Goal: Task Accomplishment & Management: Complete application form

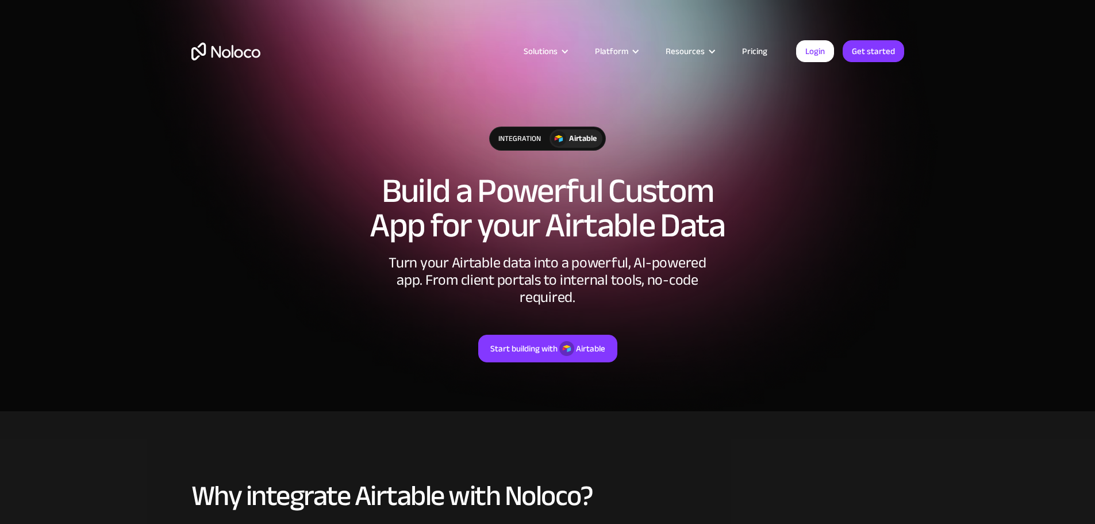
click at [766, 49] on link "Pricing" at bounding box center [755, 51] width 54 height 15
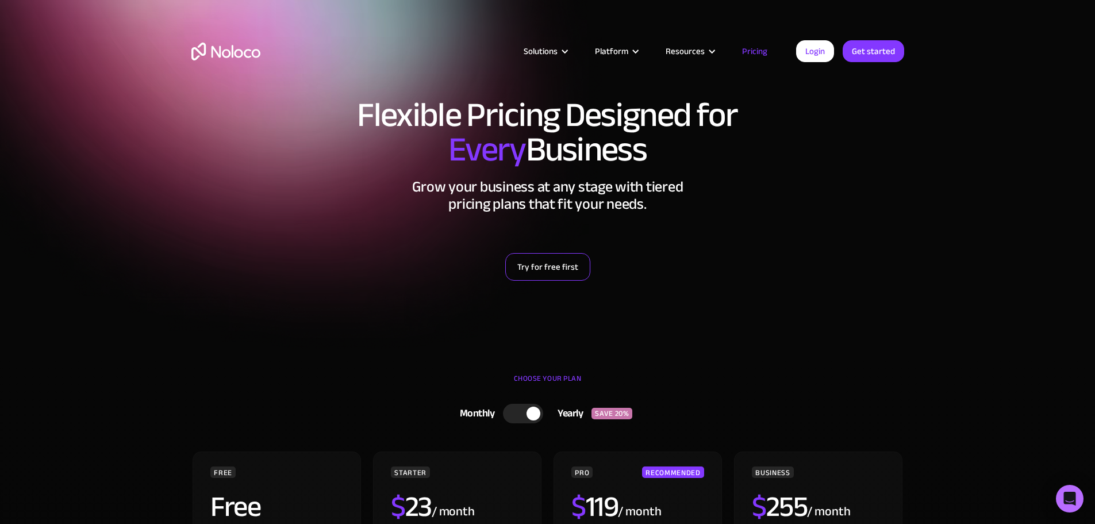
click at [559, 270] on link "Try for free first" at bounding box center [547, 267] width 85 height 28
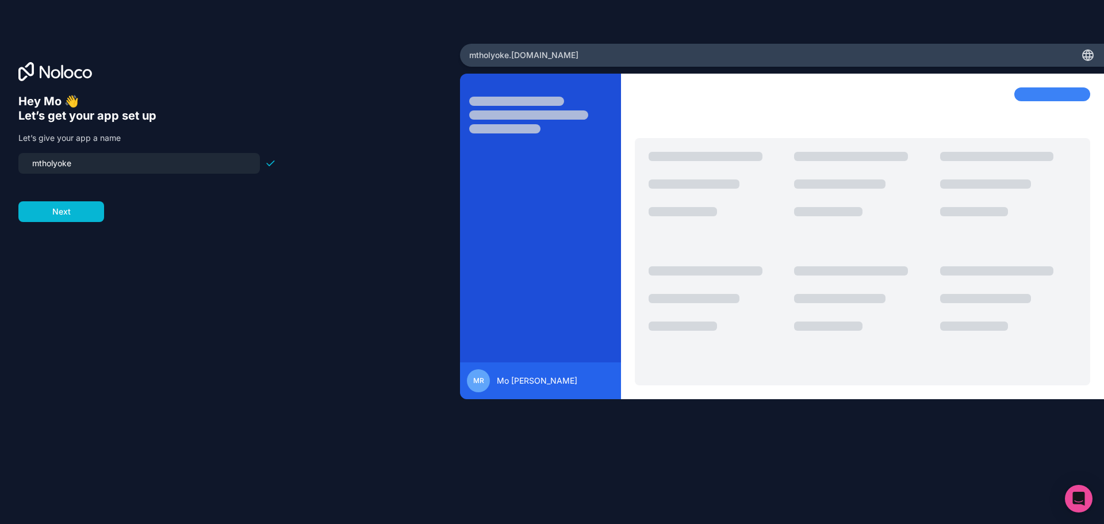
drag, startPoint x: 109, startPoint y: 162, endPoint x: 0, endPoint y: 159, distance: 109.2
click at [0, 159] on div "Hey Mo 👋 Let’s get your app set up Let’s give your app a name mtholyoke Next" at bounding box center [230, 262] width 460 height 436
type input "labcalendar"
click at [59, 201] on button "Next" at bounding box center [61, 211] width 86 height 21
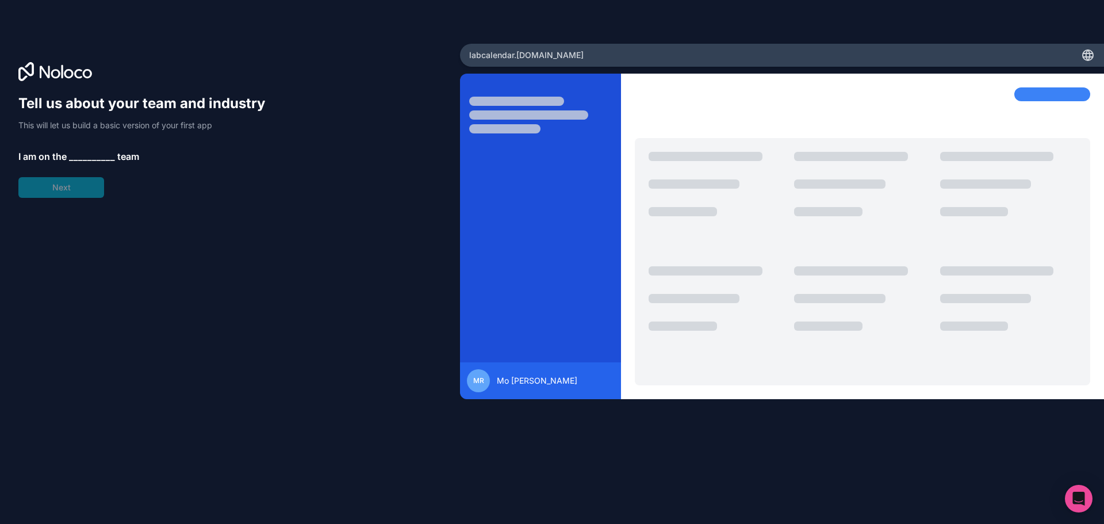
click at [95, 157] on span "__________" at bounding box center [92, 156] width 46 height 14
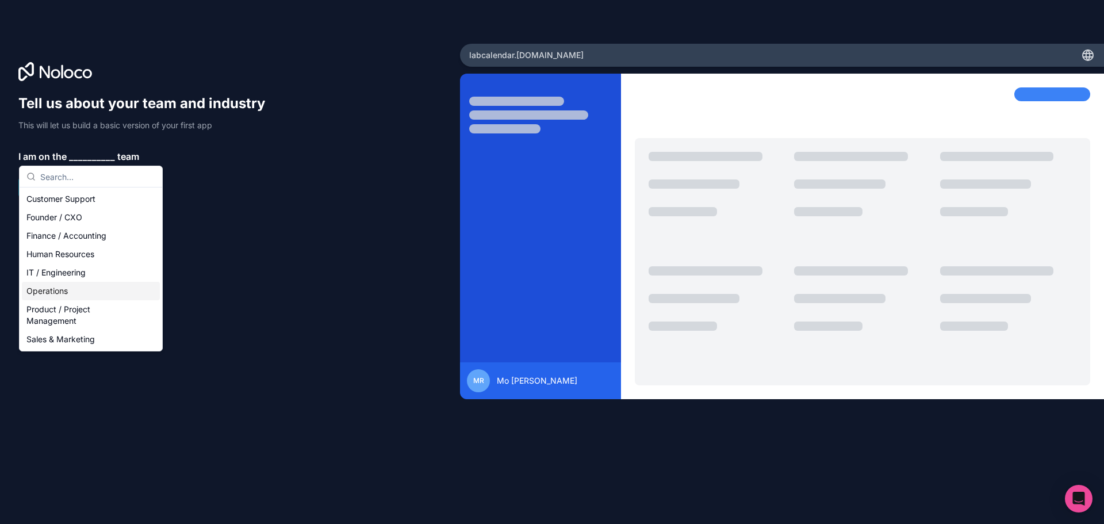
click at [54, 296] on div "Operations" at bounding box center [91, 291] width 138 height 18
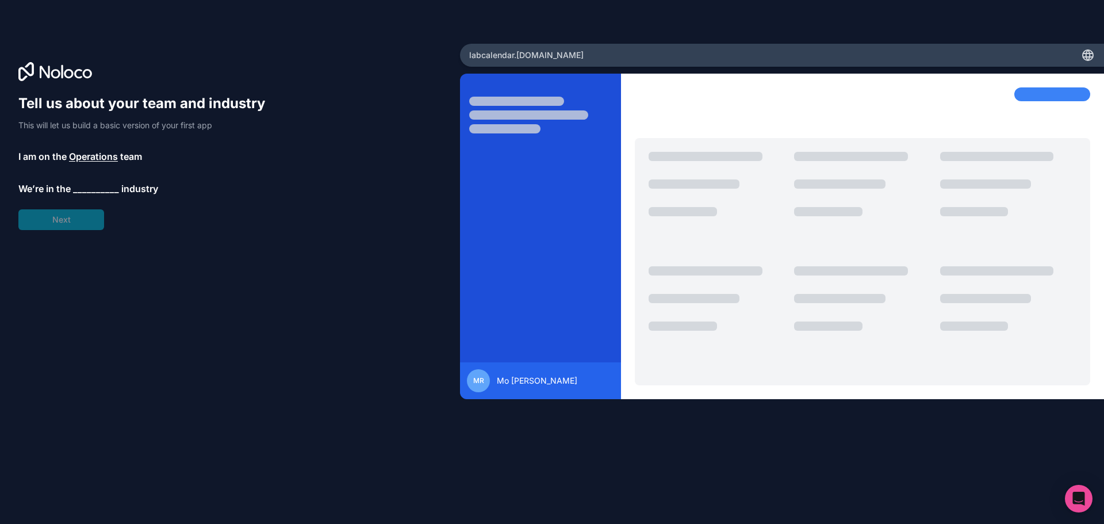
click at [91, 189] on span "__________" at bounding box center [96, 189] width 46 height 14
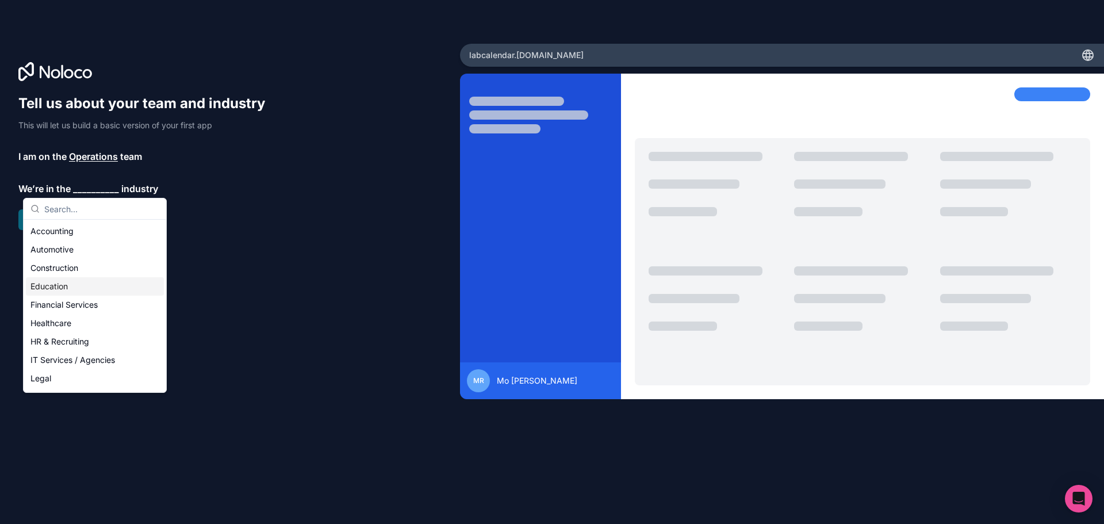
click at [64, 278] on div "Education" at bounding box center [95, 286] width 138 height 18
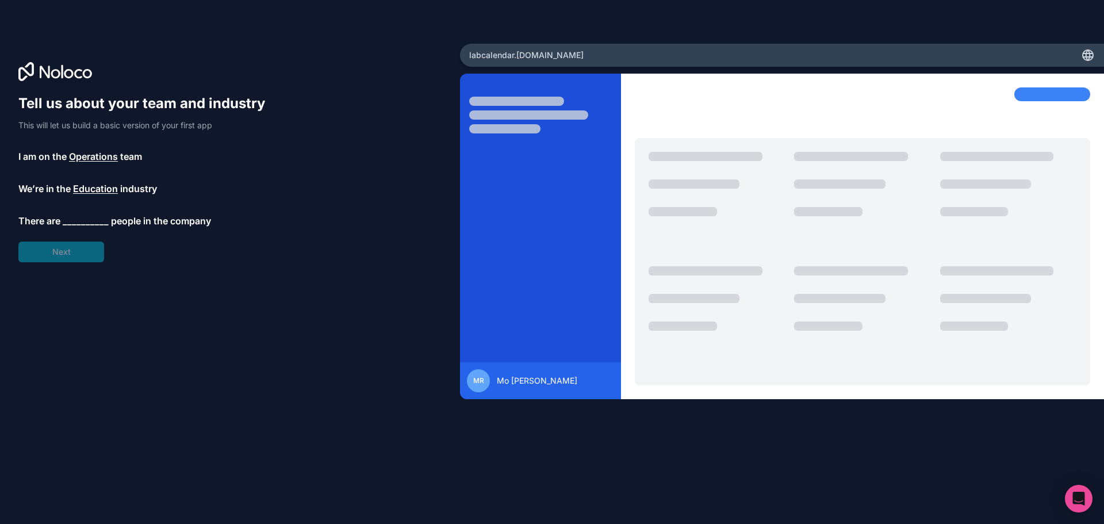
click at [84, 223] on span "__________" at bounding box center [86, 221] width 46 height 14
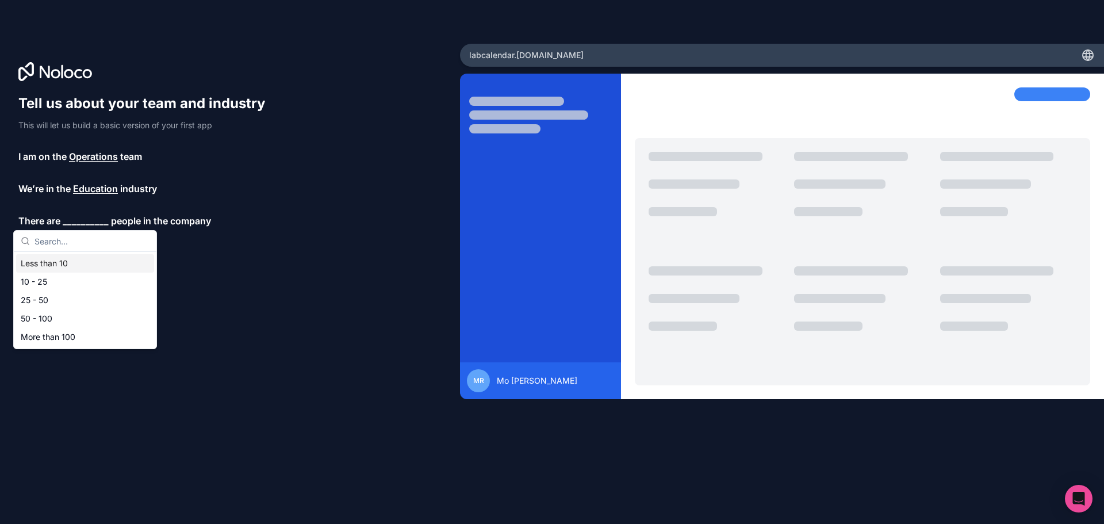
click at [64, 269] on div "Less than 10" at bounding box center [85, 263] width 138 height 18
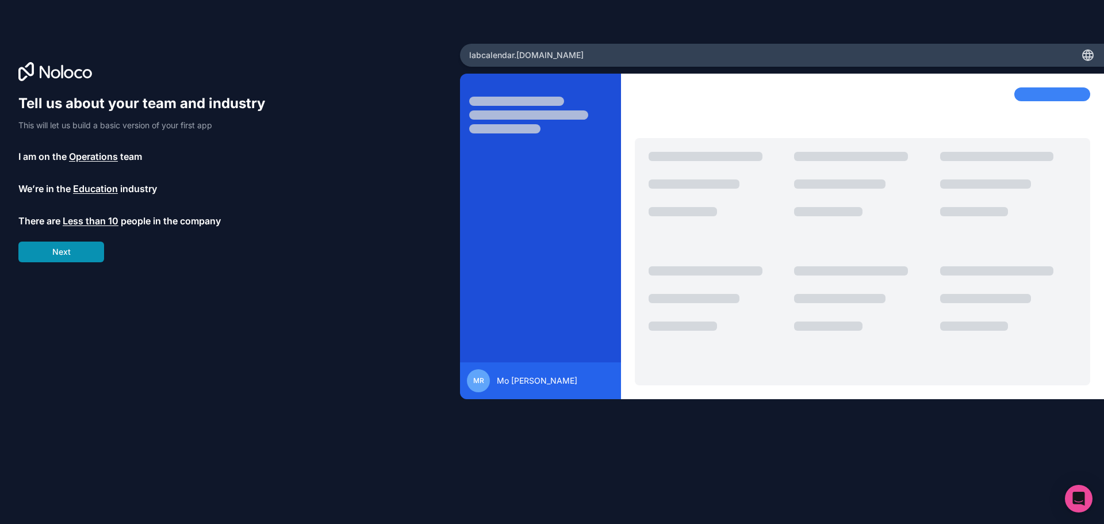
click at [96, 248] on button "Next" at bounding box center [61, 251] width 86 height 21
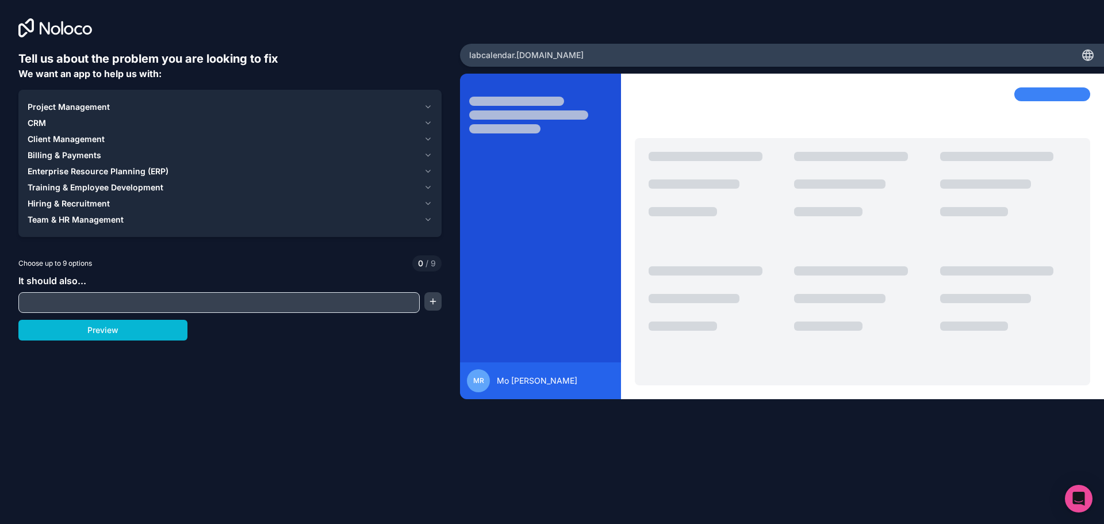
click at [74, 140] on span "Client Management" at bounding box center [66, 138] width 77 height 11
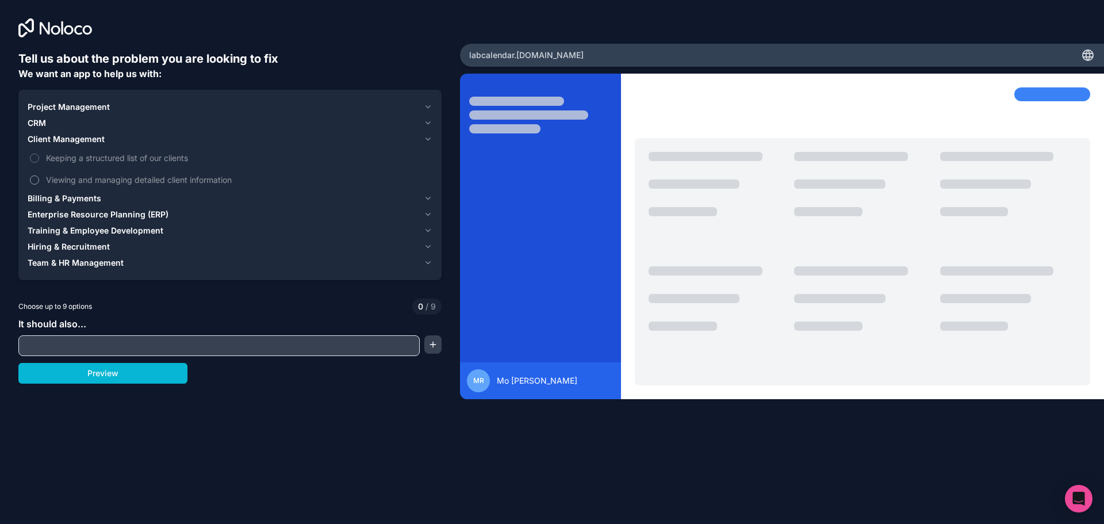
click at [62, 182] on span "Viewing and managing detailed client information" at bounding box center [238, 180] width 384 height 12
click at [39, 182] on button "Viewing and managing detailed client information" at bounding box center [34, 179] width 9 height 9
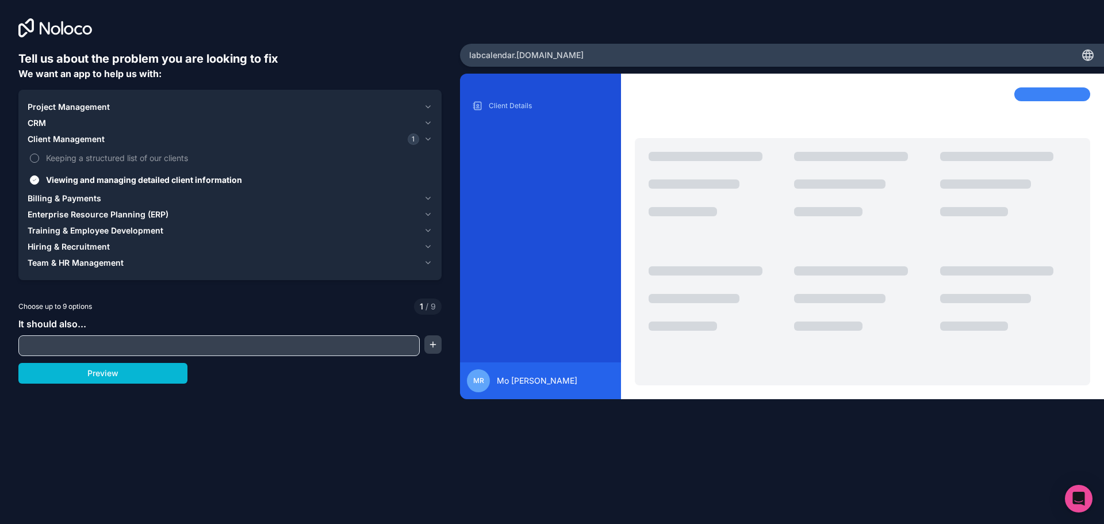
click at [66, 157] on span "Keeping a structured list of our clients" at bounding box center [238, 158] width 384 height 12
click at [39, 157] on button "Keeping a structured list of our clients" at bounding box center [34, 157] width 9 height 9
click at [47, 121] on div "CRM" at bounding box center [223, 122] width 391 height 11
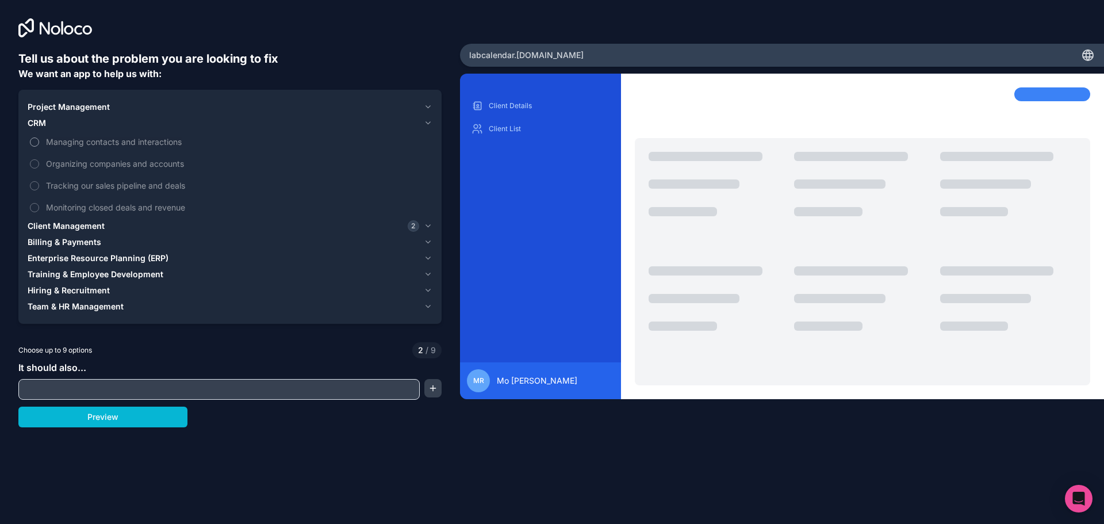
click at [95, 146] on span "Managing contacts and interactions" at bounding box center [238, 142] width 384 height 12
click at [39, 146] on button "Managing contacts and interactions" at bounding box center [34, 141] width 9 height 9
click at [126, 390] on input "text" at bounding box center [218, 389] width 395 height 16
click at [110, 410] on button "Preview" at bounding box center [102, 416] width 169 height 21
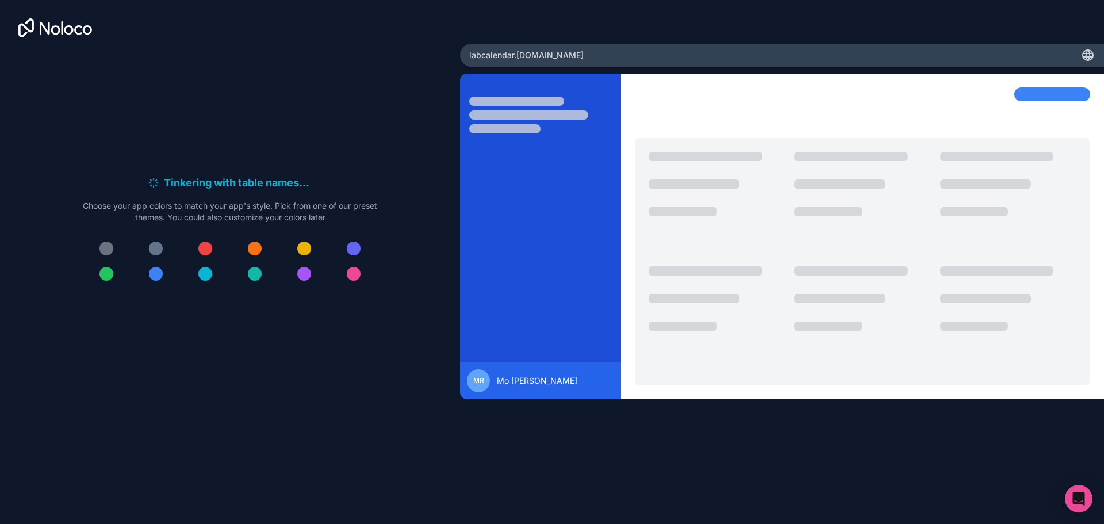
click at [153, 272] on div at bounding box center [156, 274] width 14 height 14
click at [153, 271] on div at bounding box center [156, 274] width 14 height 14
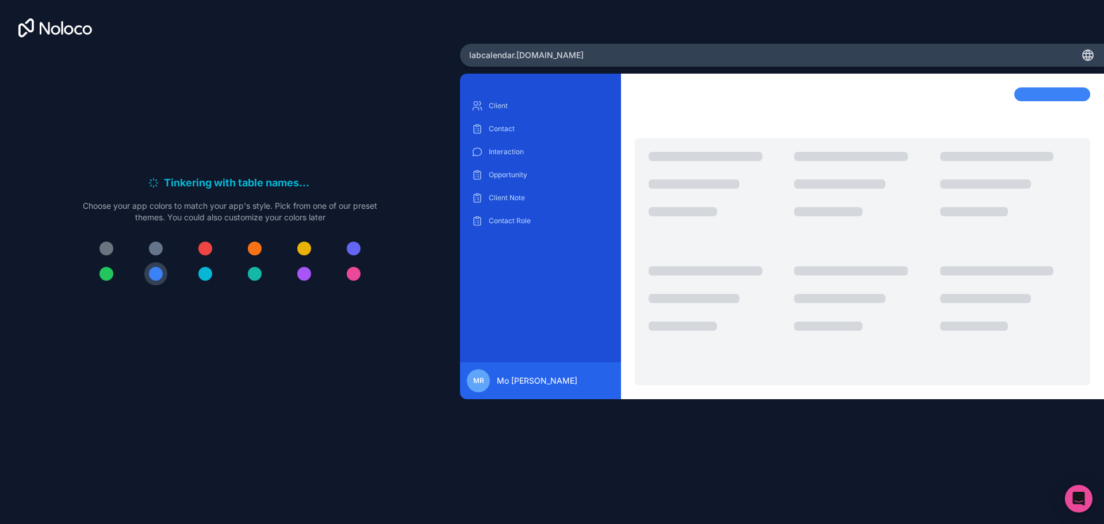
click at [1041, 166] on div at bounding box center [862, 261] width 455 height 247
click at [497, 105] on p "Client" at bounding box center [549, 105] width 121 height 9
click at [509, 129] on p "Contact" at bounding box center [549, 128] width 121 height 9
click at [511, 174] on p "Opportunity" at bounding box center [549, 174] width 121 height 9
click at [514, 210] on div "Client Contact Interaction Opportunity Client Note Contact Role" at bounding box center [540, 163] width 143 height 133
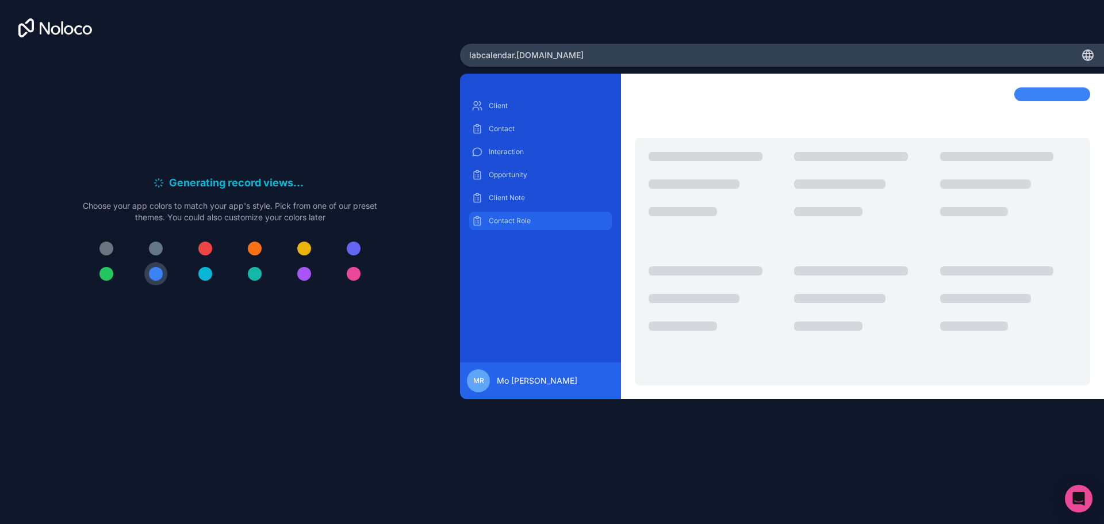
click at [513, 226] on div "Contact Role" at bounding box center [540, 221] width 143 height 18
click at [499, 371] on div "MR [PERSON_NAME]" at bounding box center [540, 380] width 147 height 23
click at [647, 293] on div at bounding box center [419, 261] width 455 height 247
click at [1088, 60] on icon at bounding box center [1089, 55] width 2 height 10
click at [746, 86] on div at bounding box center [862, 236] width 483 height 325
